Goal: Information Seeking & Learning: Find specific fact

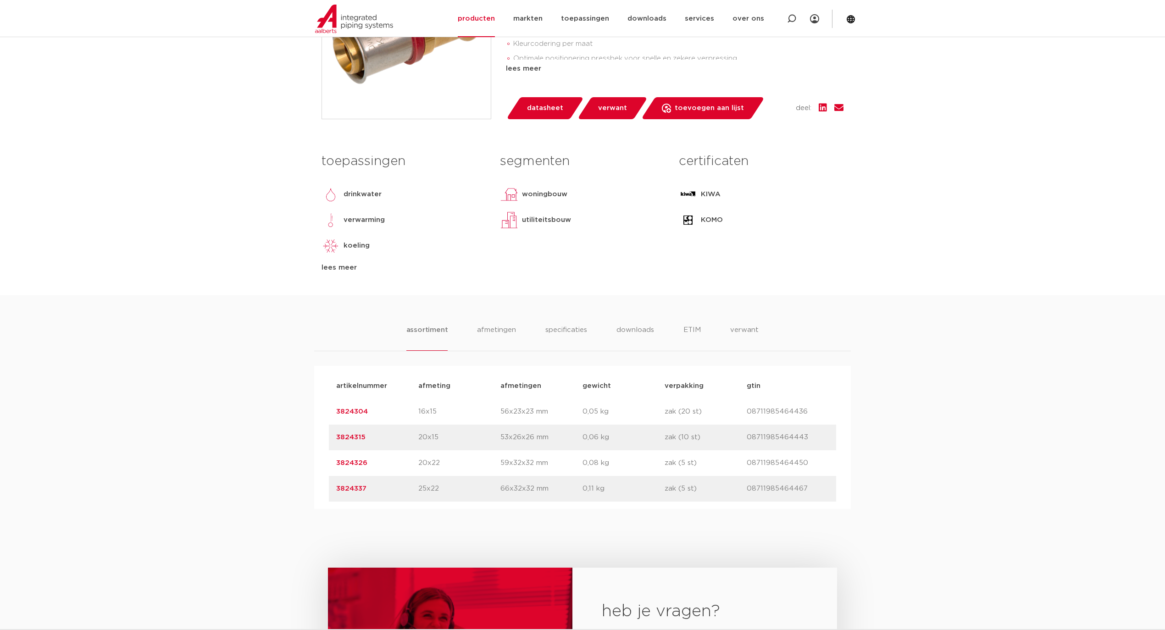
scroll to position [367, 0]
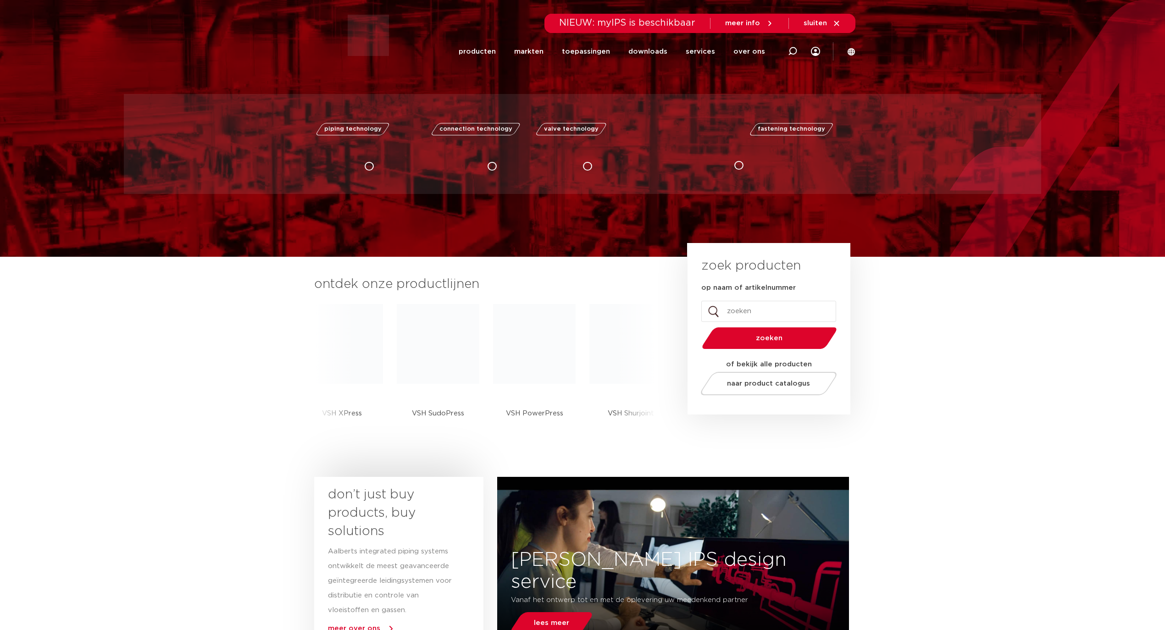
click at [738, 312] on input "op naam of artikelnummer" at bounding box center [768, 311] width 135 height 21
type input "0501116"
click at [698, 326] on button "zoeken" at bounding box center [769, 337] width 142 height 23
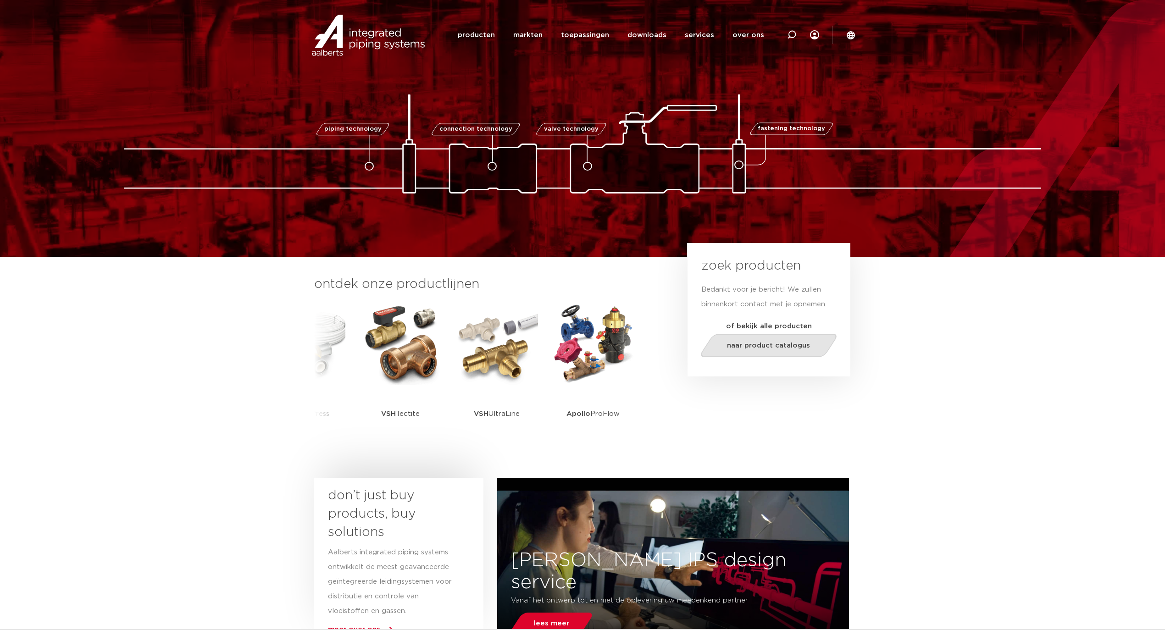
click at [753, 349] on link "naar product catalogus" at bounding box center [768, 345] width 141 height 23
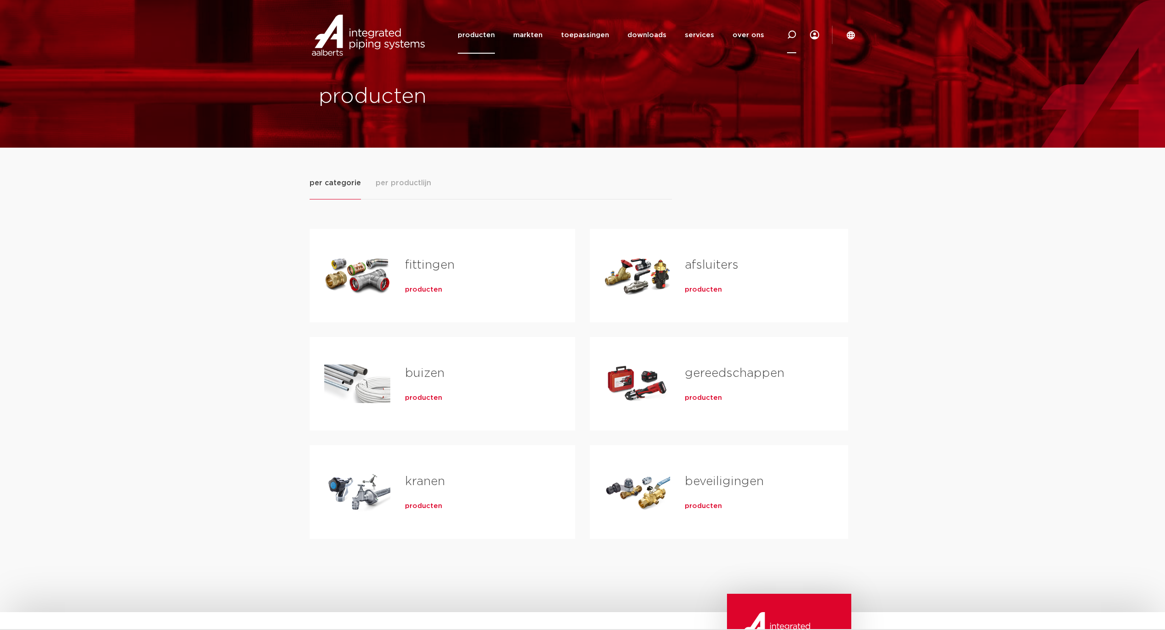
click at [788, 32] on icon at bounding box center [791, 34] width 9 height 9
paste input "VSH XPress flexibele slang 90° DN20 MF l=1000mm fkp 18,6630/st"
type input "VSH XPress flexibele slang 90° DN20 MF l=1000mm fkp 18,6630/st"
type input "0501116"
click button "Zoeken" at bounding box center [0, 0] width 0 height 0
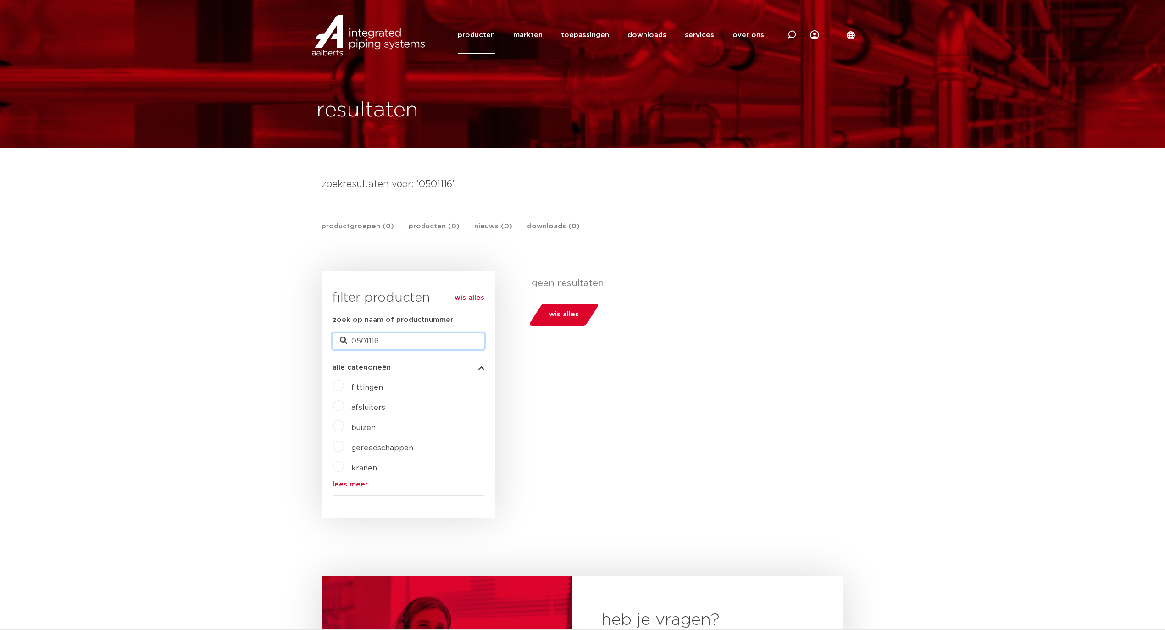
drag, startPoint x: 426, startPoint y: 339, endPoint x: 167, endPoint y: 328, distance: 259.3
click at [167, 328] on body "Zoeken producten markten toepassingen downloads alle downloads certificaten cad…" at bounding box center [582, 526] width 1165 height 1052
type input "waterstop"
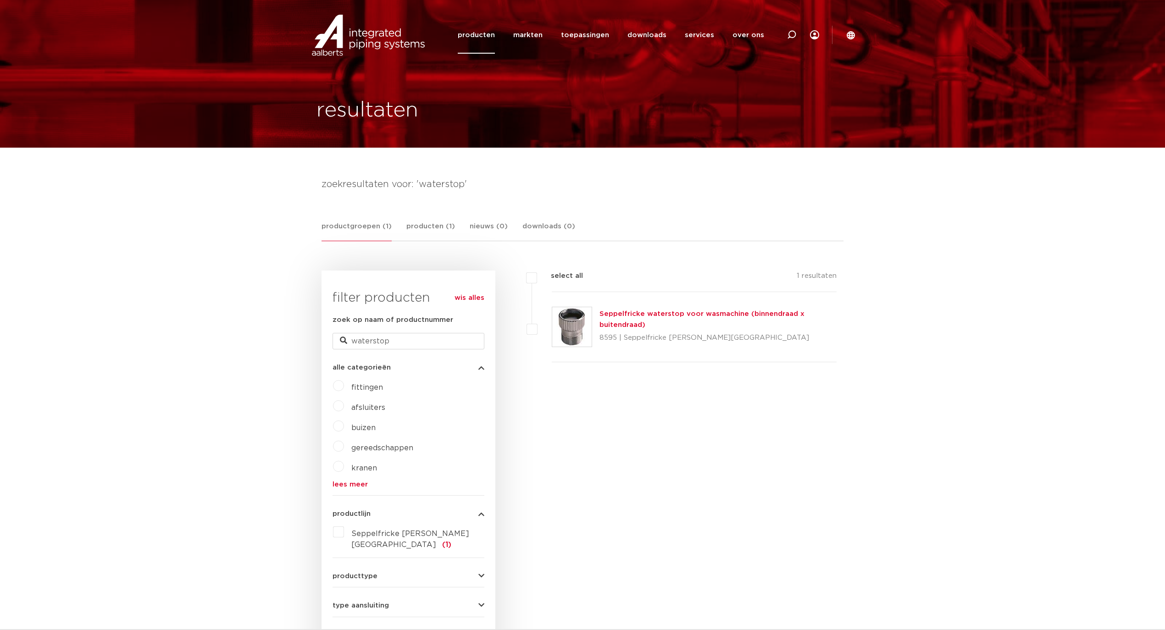
click at [681, 317] on link "Seppelfricke waterstop voor wasmachine (binnendraad x buitendraad)" at bounding box center [701, 319] width 205 height 18
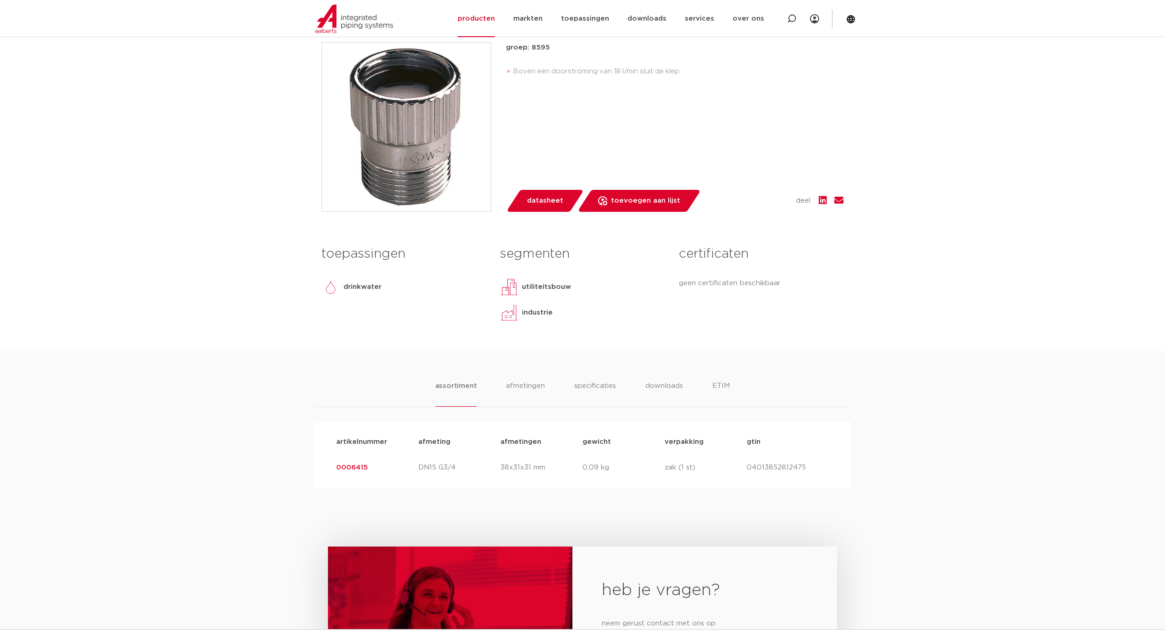
scroll to position [244, 0]
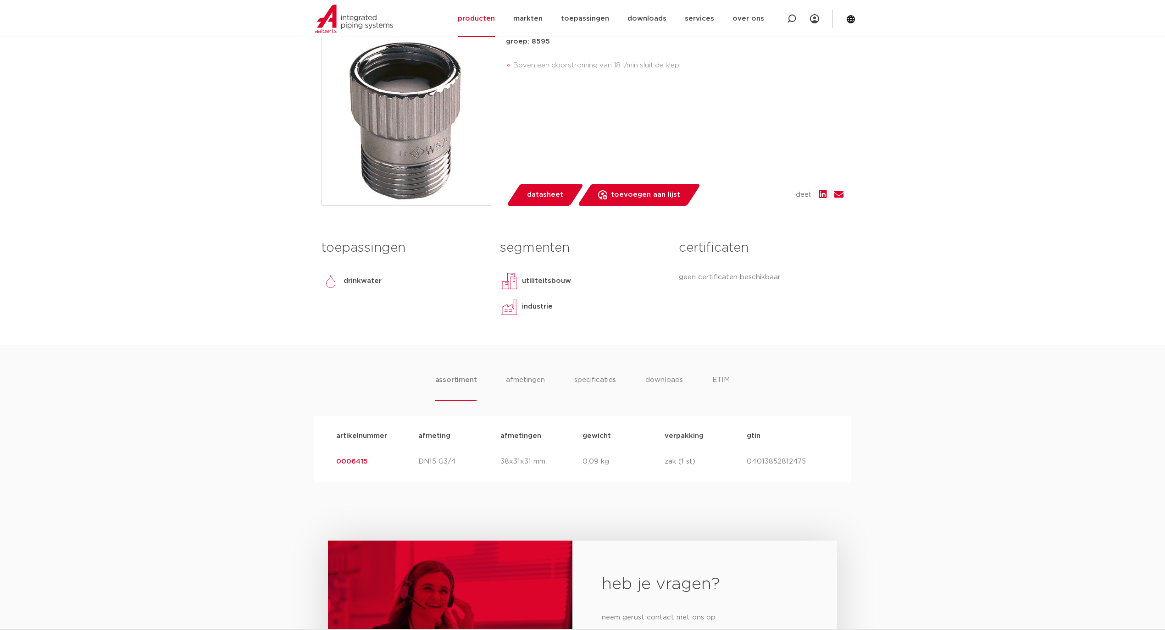
drag, startPoint x: 393, startPoint y: 464, endPoint x: 312, endPoint y: 457, distance: 81.1
click at [312, 457] on div "assortiment afmetingen specificaties downloads ETIM assortiment afmetingen spec…" at bounding box center [582, 413] width 1165 height 137
copy link "0006415"
